Goal: Task Accomplishment & Management: Complete application form

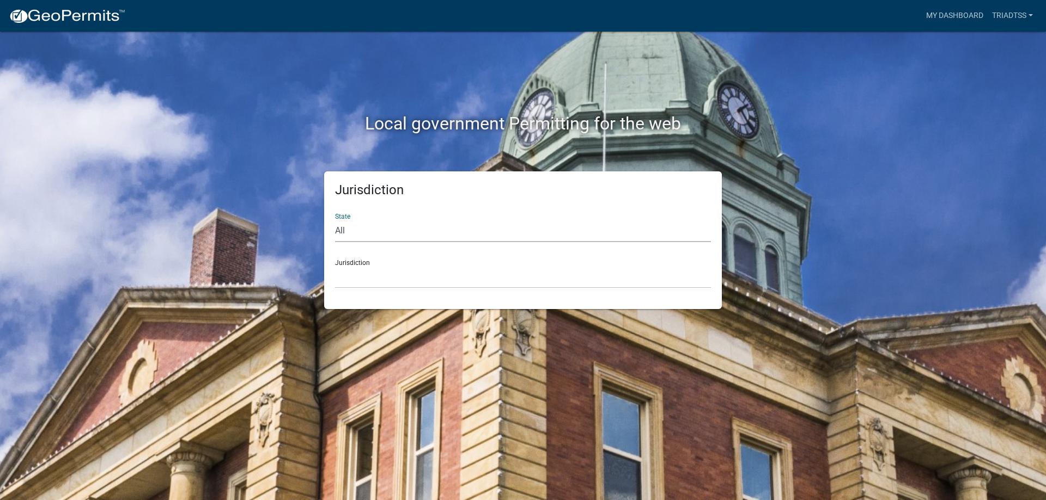
click at [344, 231] on select "All Colorado Georgia Indiana Iowa Kansas Minnesota Ohio South Carolina Wisconsin" at bounding box center [523, 231] width 376 height 22
select select "Georgia"
click at [335, 220] on select "All Colorado Georgia Indiana Iowa Kansas Minnesota Ohio South Carolina Wisconsin" at bounding box center [523, 231] width 376 height 22
click at [351, 271] on select "Carroll County, Georgia Cook County, Georgia Crawford County, Georgia Gilmer Co…" at bounding box center [523, 277] width 376 height 22
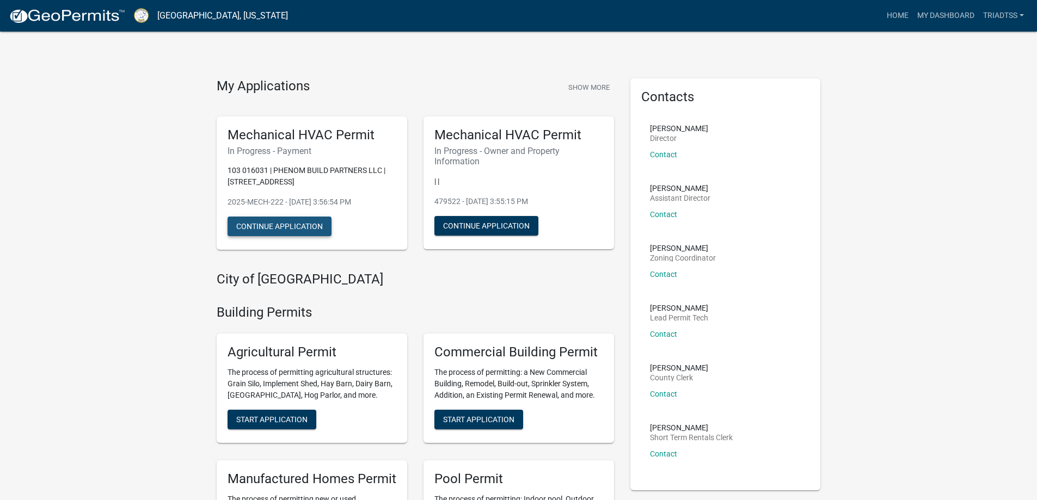
click at [278, 228] on button "Continue Application" at bounding box center [280, 227] width 104 height 20
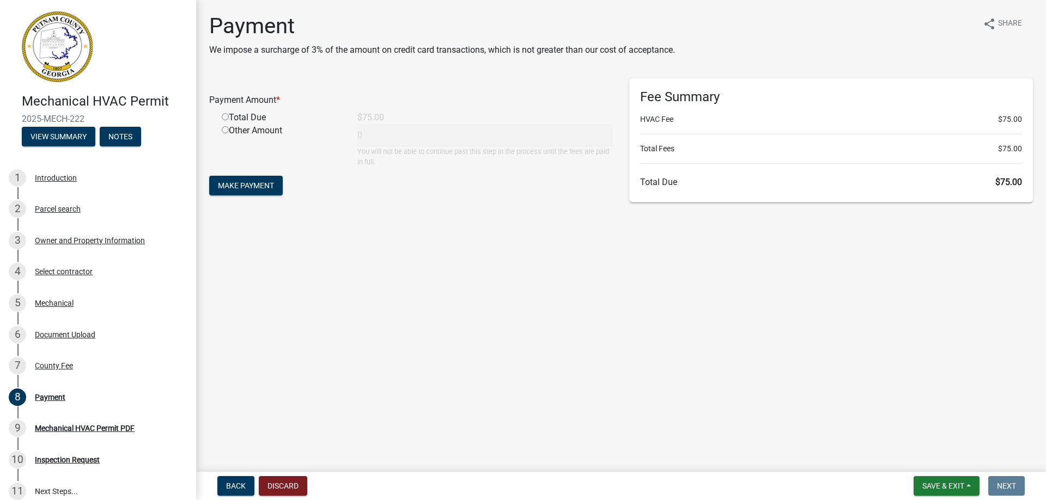
click at [225, 116] on input "radio" at bounding box center [225, 116] width 7 height 7
radio input "true"
type input "75"
click at [250, 187] on span "Make Payment" at bounding box center [246, 185] width 56 height 9
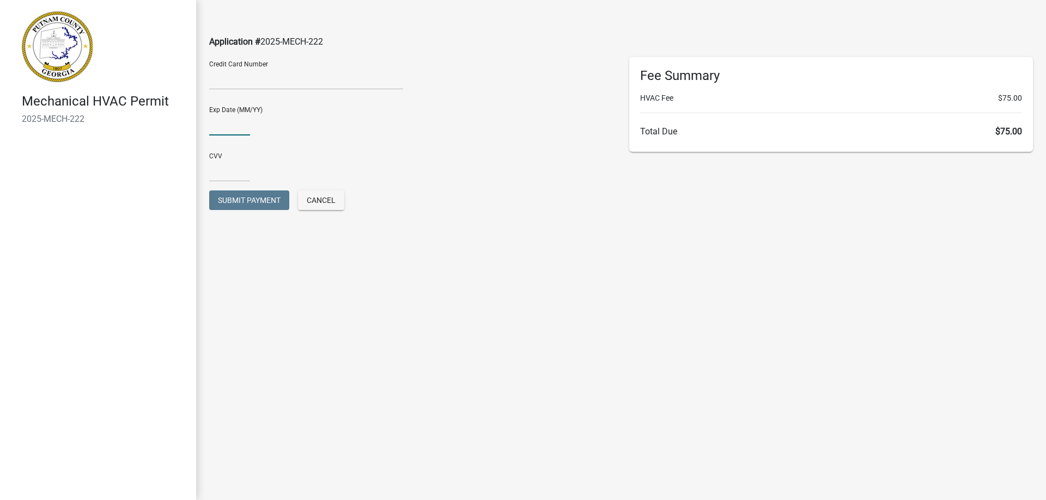
type input "09/29"
click at [234, 175] on input "text" at bounding box center [229, 171] width 41 height 22
type input "348"
click at [492, 285] on main "Application # 2025-MECH-222 Credit Card Number Exp Date (MM/YY) [CREDIT_CARD_DA…" at bounding box center [620, 234] width 849 height 468
click at [249, 200] on span "Submit Payment" at bounding box center [249, 200] width 63 height 9
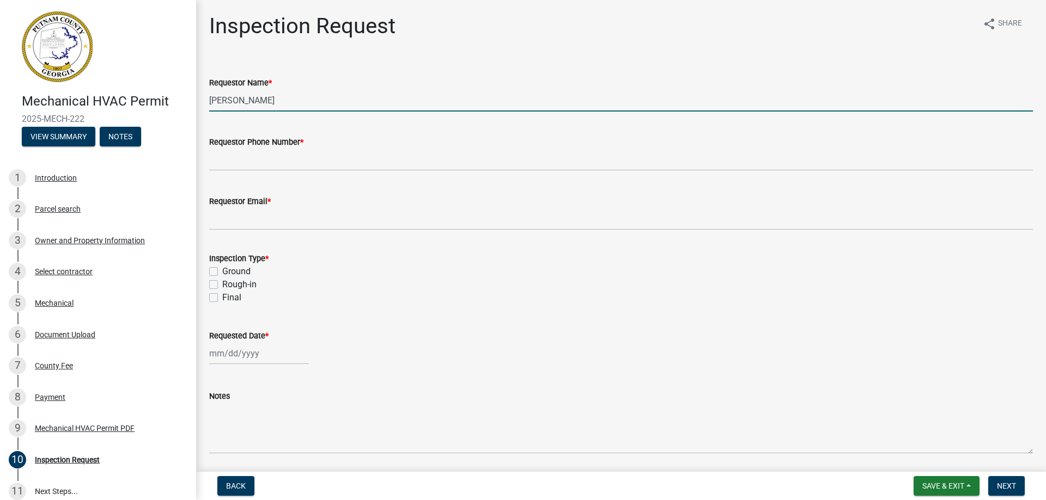
drag, startPoint x: 278, startPoint y: 100, endPoint x: 207, endPoint y: 97, distance: 70.8
click at [207, 97] on div "Requestor Name * [PERSON_NAME]" at bounding box center [621, 86] width 840 height 51
type input "[PERSON_NAME]"
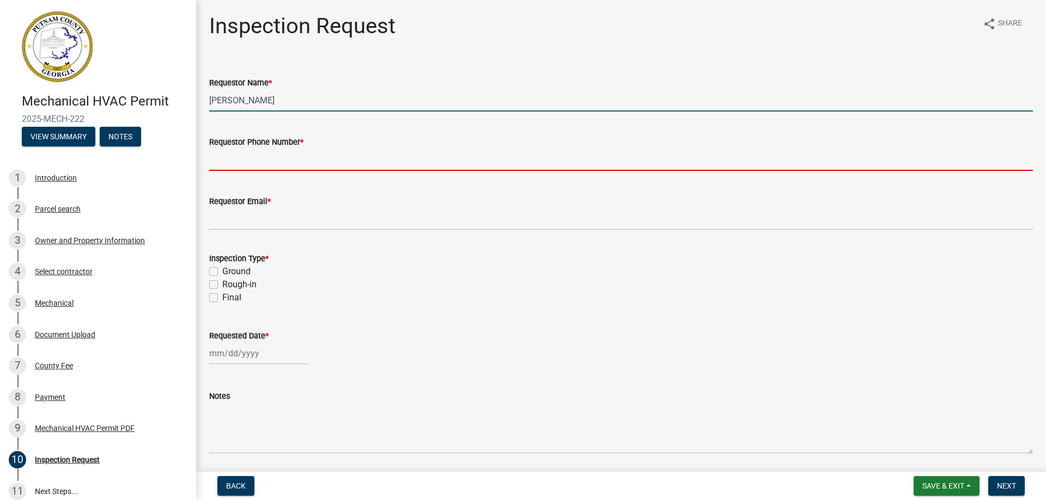
click at [220, 163] on input "Requestor Phone Number *" at bounding box center [620, 160] width 823 height 22
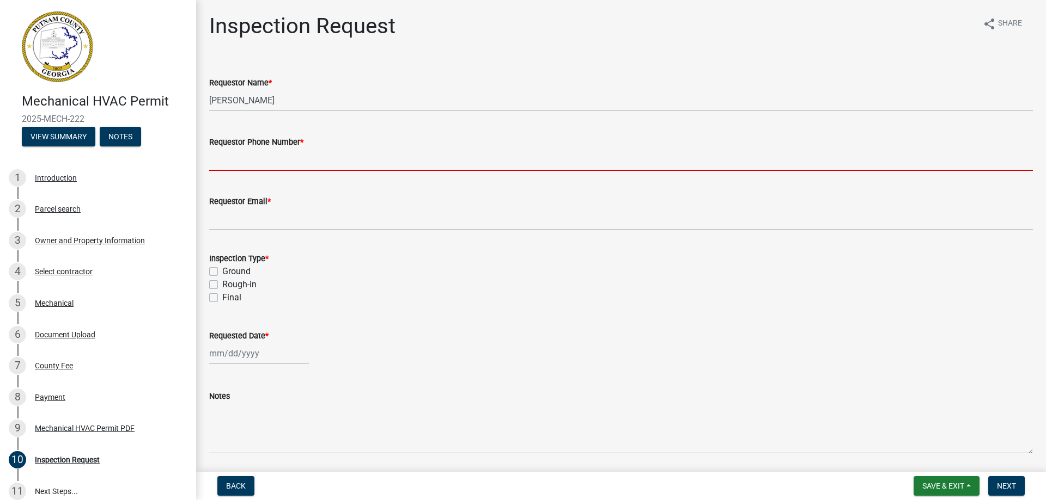
type input "7706820075"
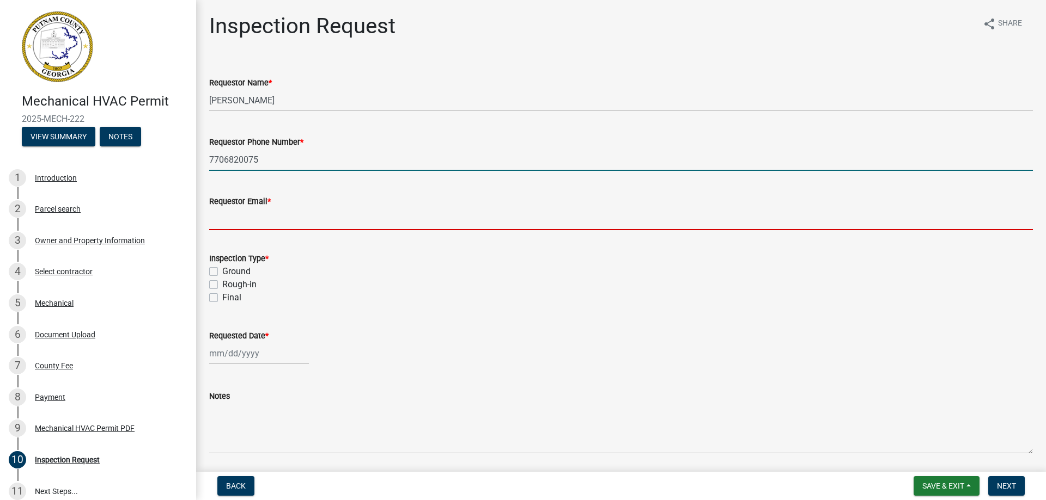
type input "[EMAIL_ADDRESS][DOMAIN_NAME]"
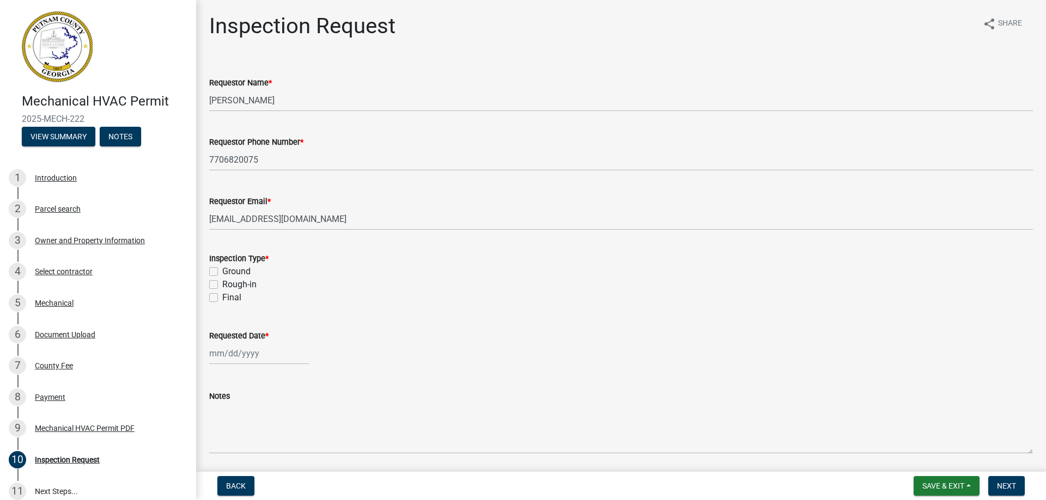
click at [222, 296] on label "Final" at bounding box center [231, 297] width 19 height 13
click at [222, 296] on input "Final" at bounding box center [225, 294] width 7 height 7
checkbox input "true"
checkbox input "false"
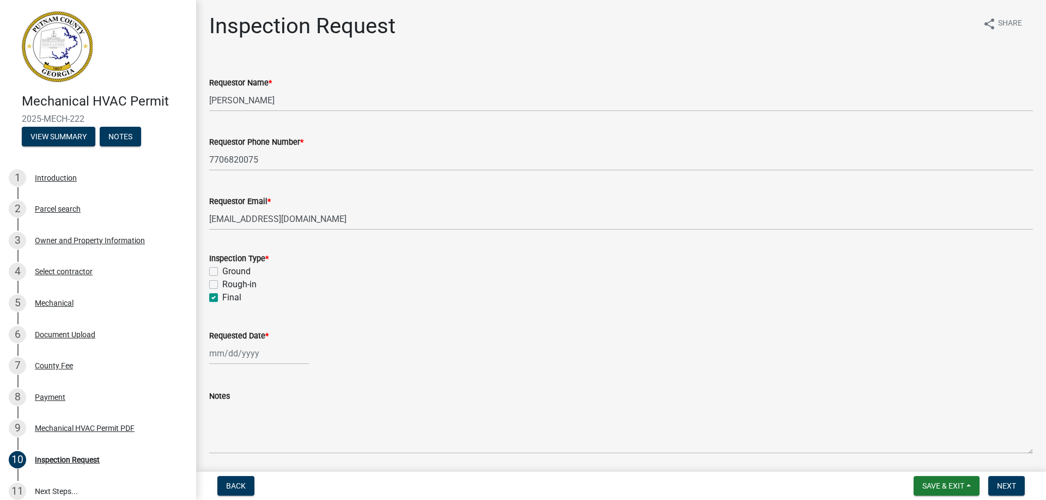
click at [222, 296] on label "Final" at bounding box center [231, 297] width 19 height 13
click at [222, 296] on input "Final" at bounding box center [225, 294] width 7 height 7
checkbox input "false"
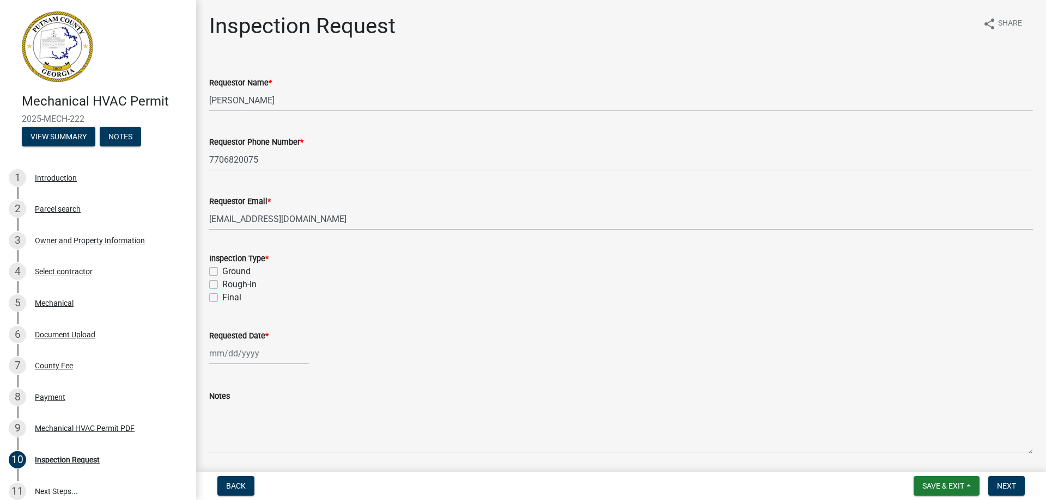
checkbox input "false"
click at [235, 486] on span "Back" at bounding box center [236, 486] width 20 height 9
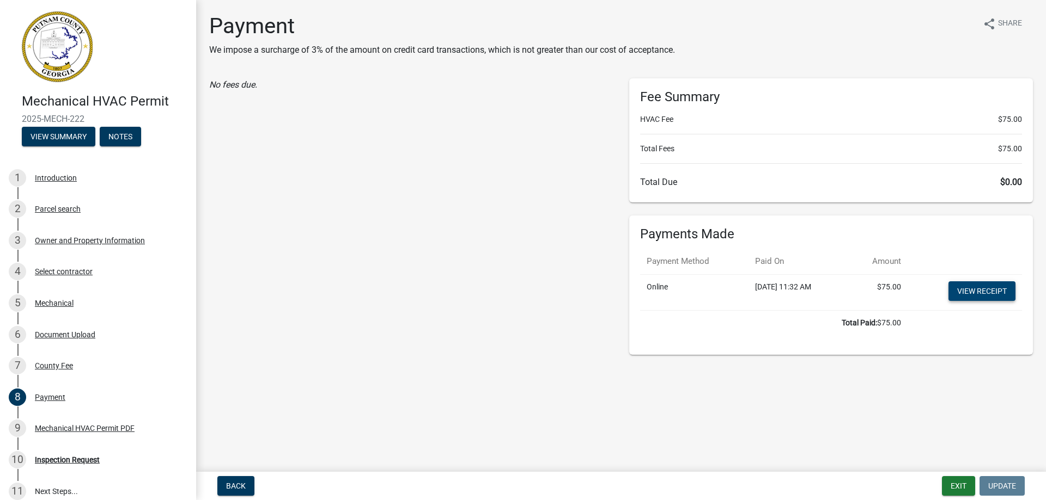
click at [972, 292] on link "View receipt" at bounding box center [981, 292] width 67 height 20
click at [961, 292] on link "View receipt" at bounding box center [981, 292] width 67 height 20
